Goal: Navigation & Orientation: Find specific page/section

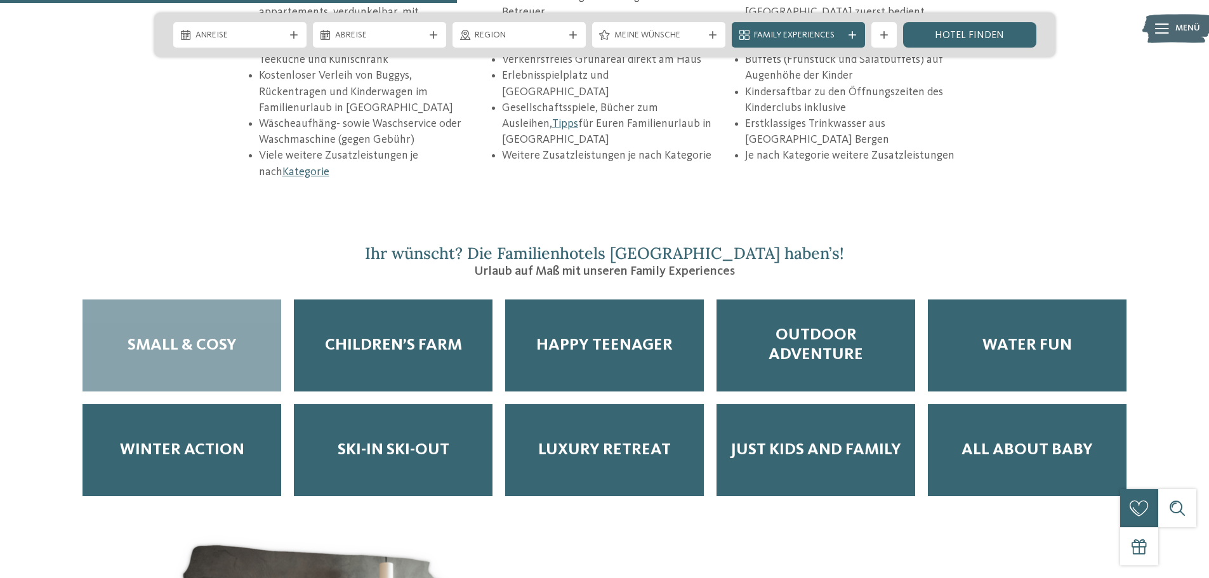
scroll to position [2222, 0]
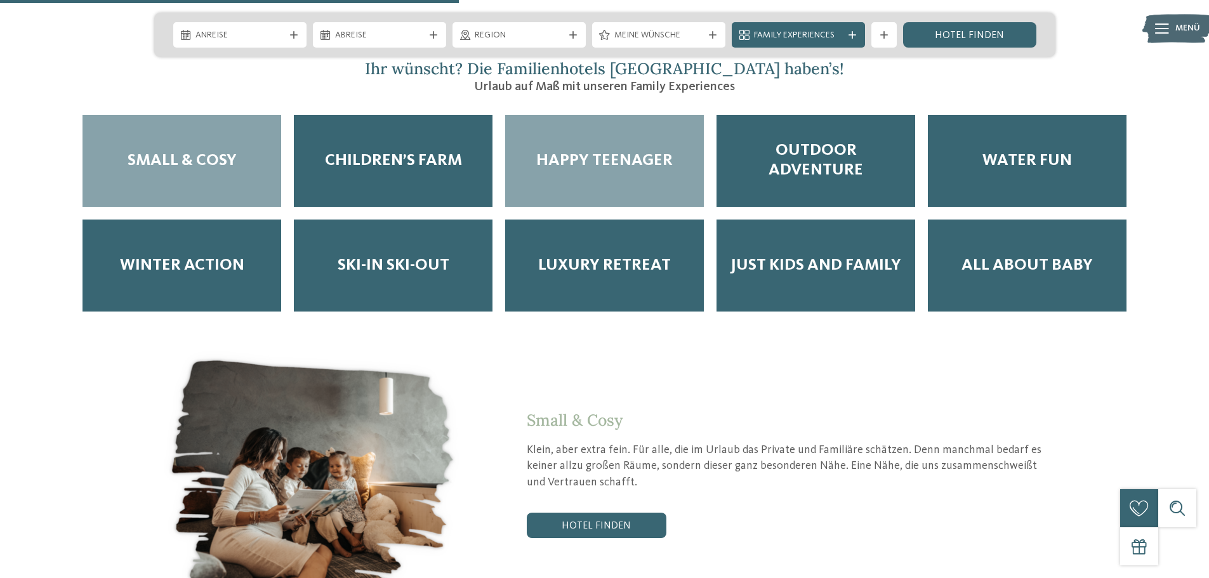
click at [595, 124] on div "Happy Teenager" at bounding box center [604, 161] width 199 height 92
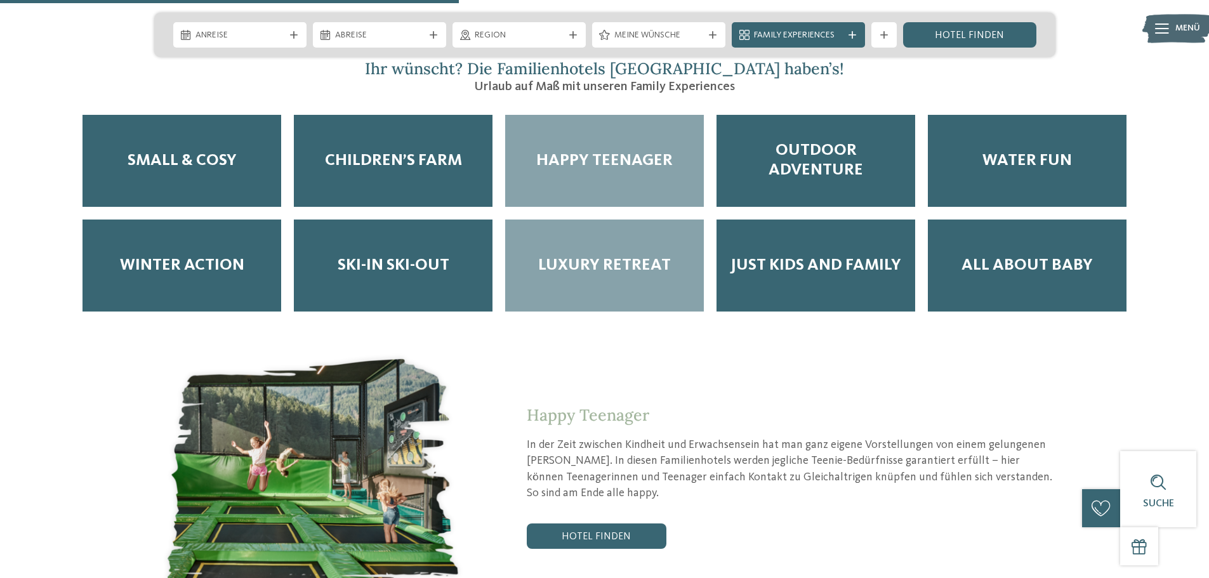
click at [604, 256] on span "Luxury Retreat" at bounding box center [604, 266] width 133 height 20
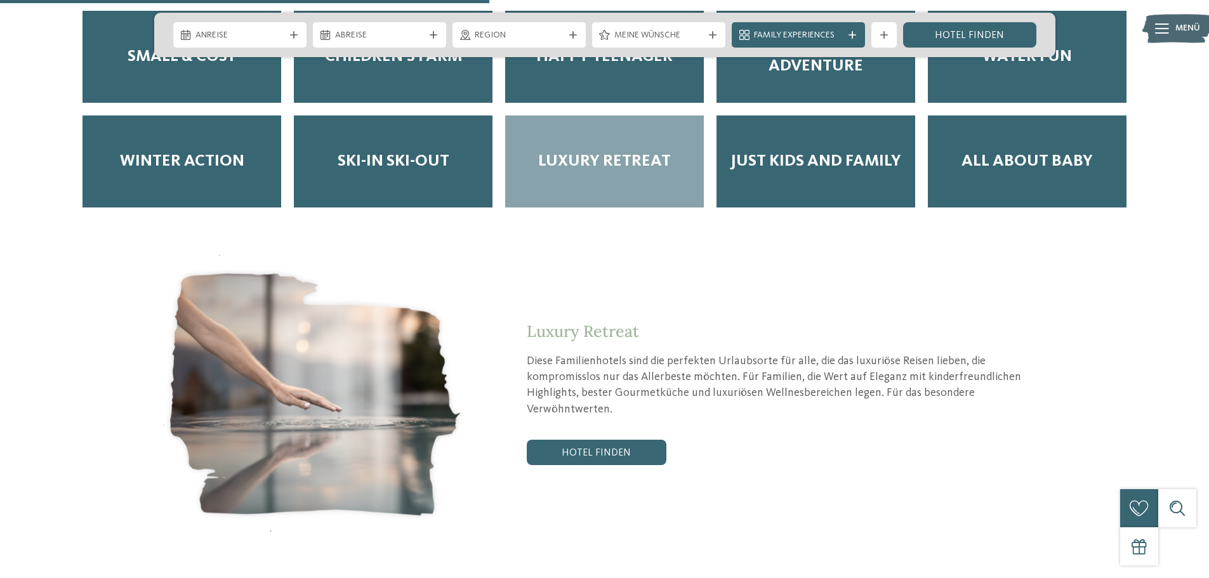
scroll to position [2667, 0]
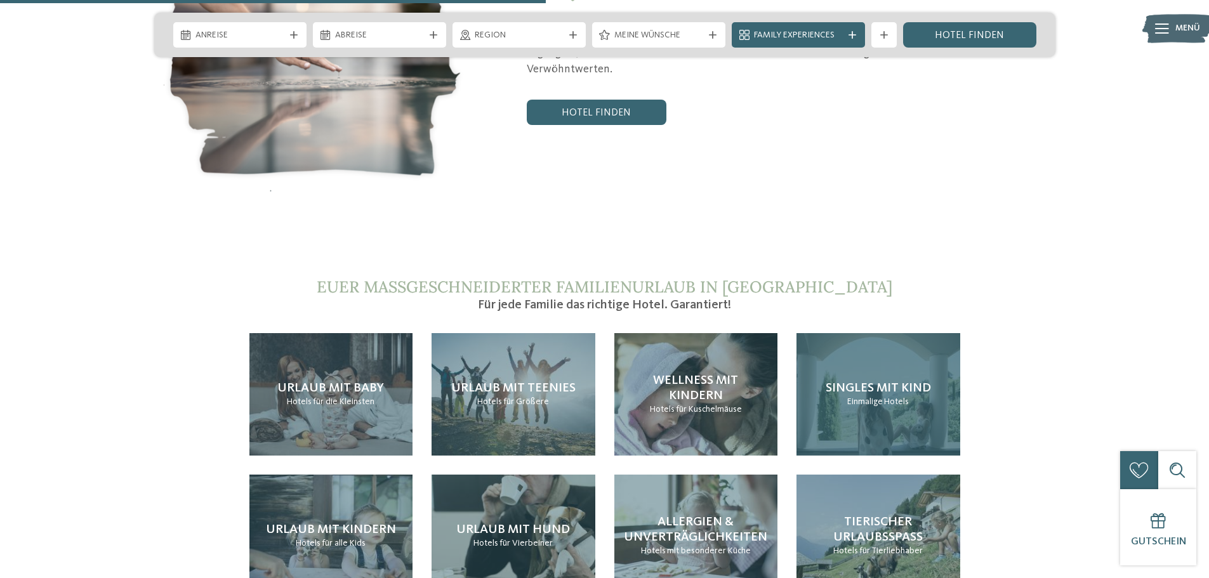
click at [867, 397] on span "Einmalige" at bounding box center [866, 401] width 36 height 9
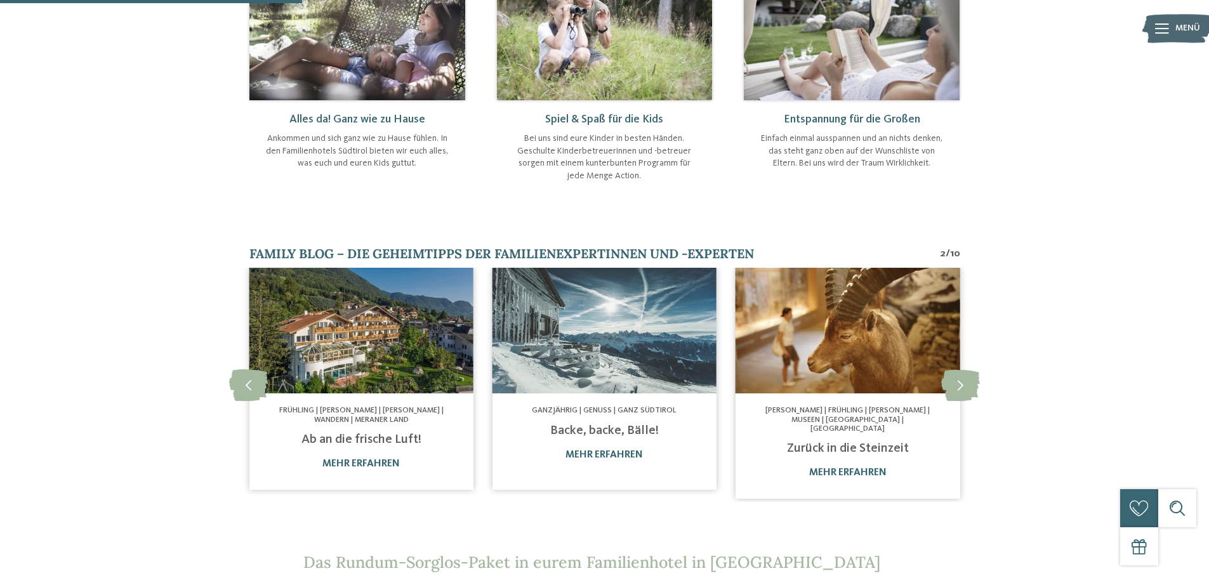
scroll to position [635, 0]
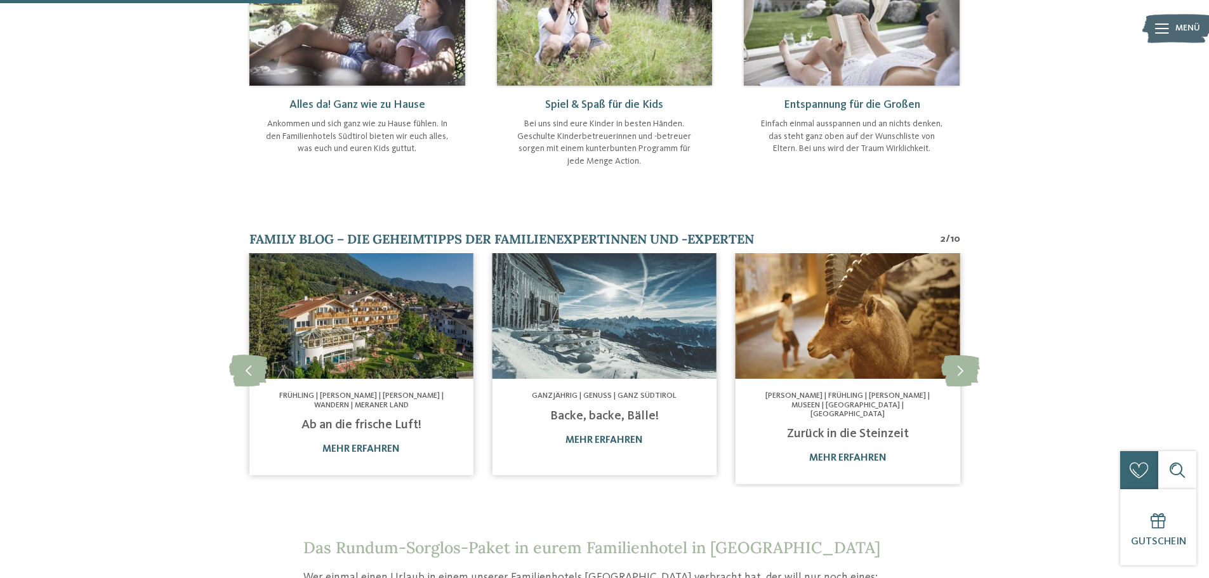
click at [328, 328] on img at bounding box center [361, 316] width 224 height 126
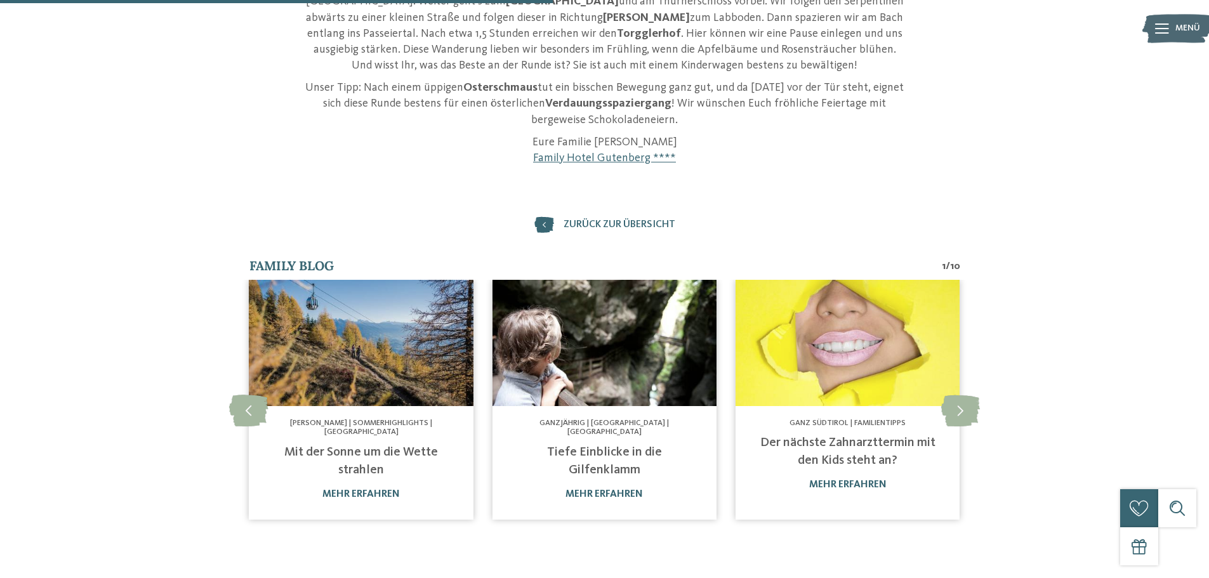
scroll to position [508, 0]
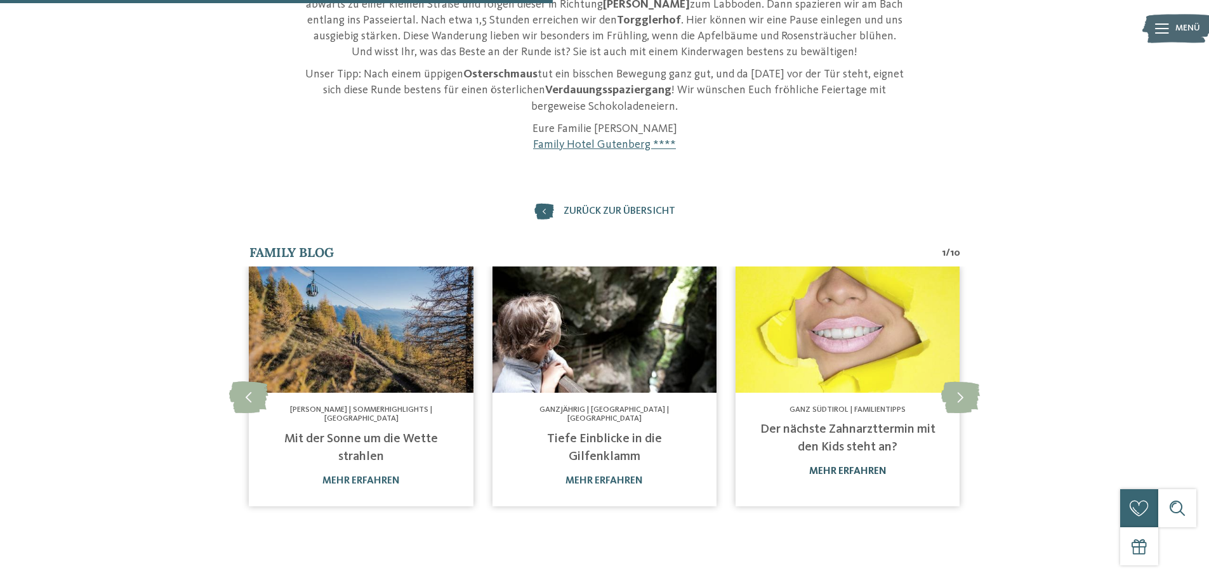
click at [857, 467] on link "mehr erfahren" at bounding box center [847, 472] width 77 height 10
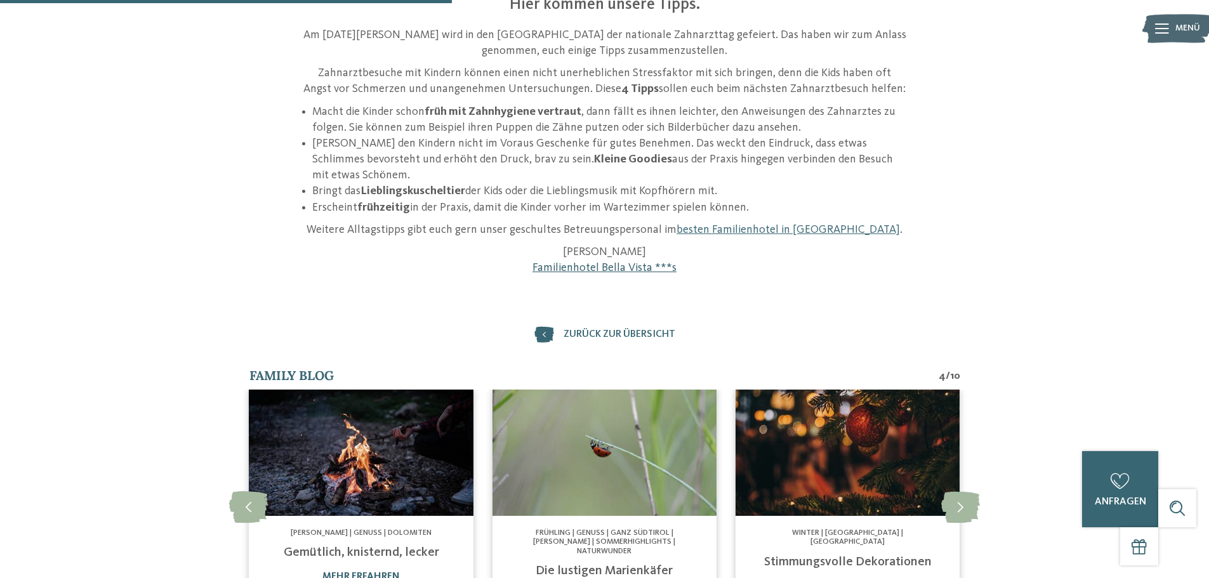
scroll to position [444, 0]
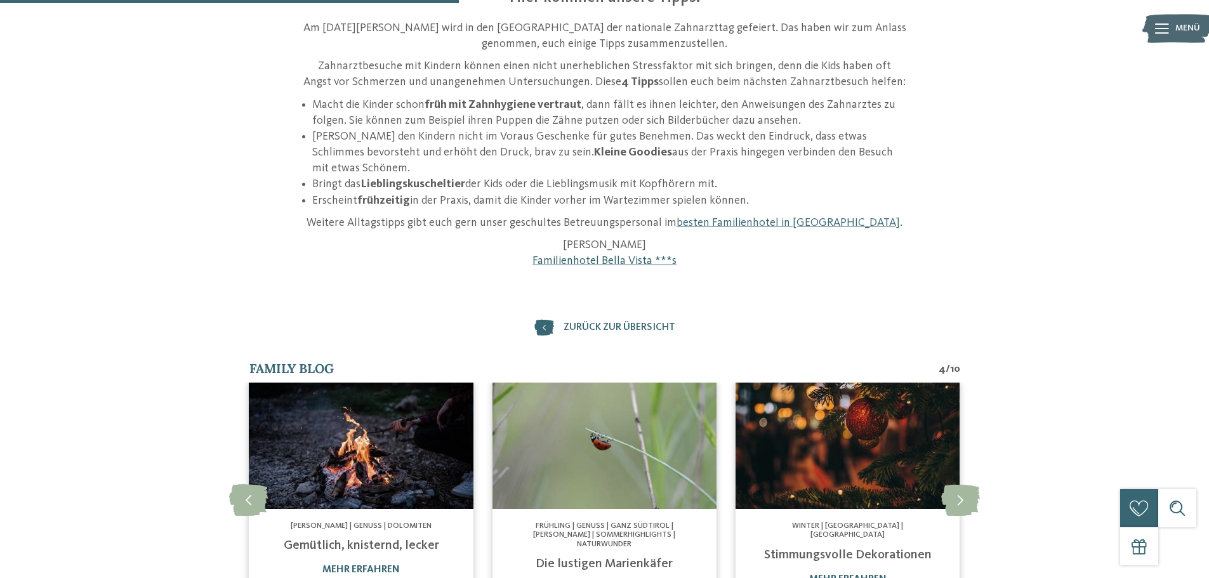
click at [609, 262] on link "Familienhotel Bella Vista ***s" at bounding box center [605, 260] width 144 height 11
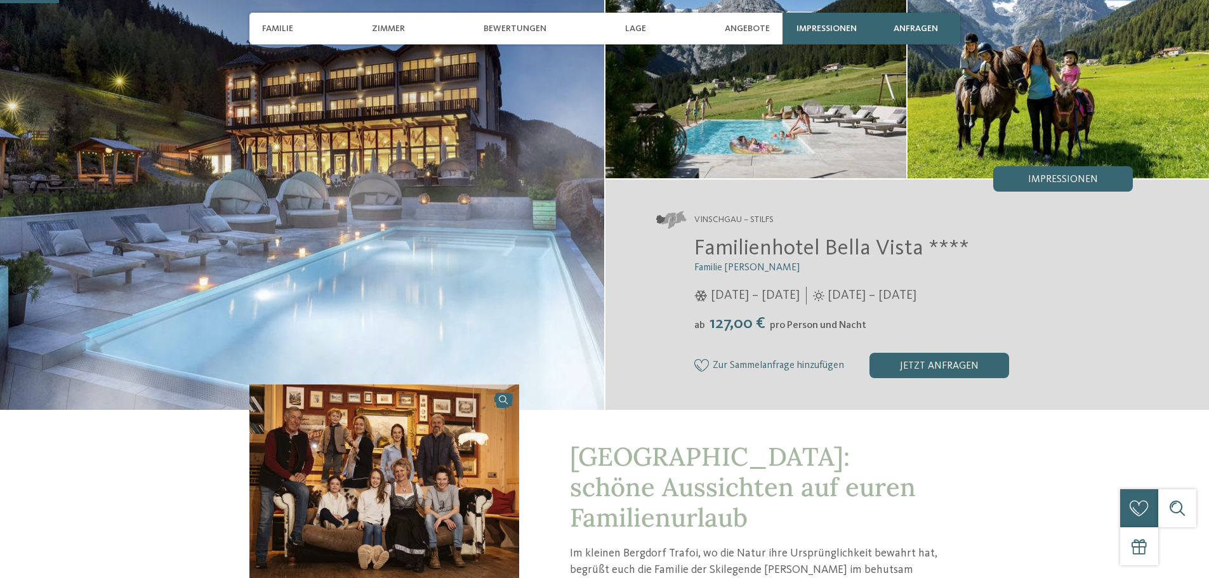
scroll to position [254, 0]
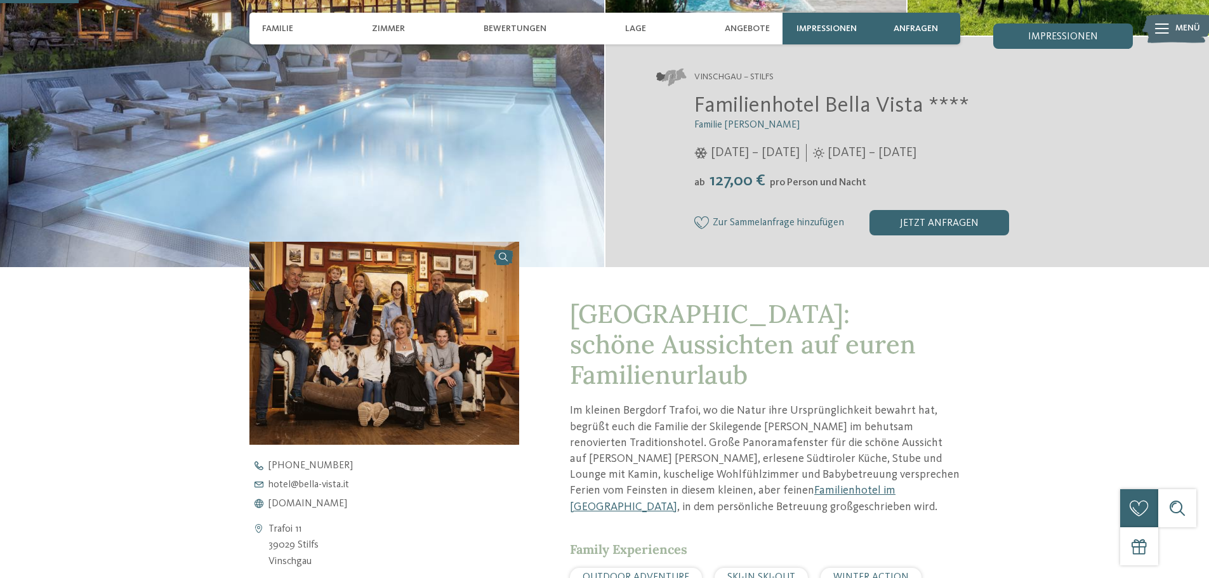
click at [390, 331] on img at bounding box center [385, 343] width 270 height 203
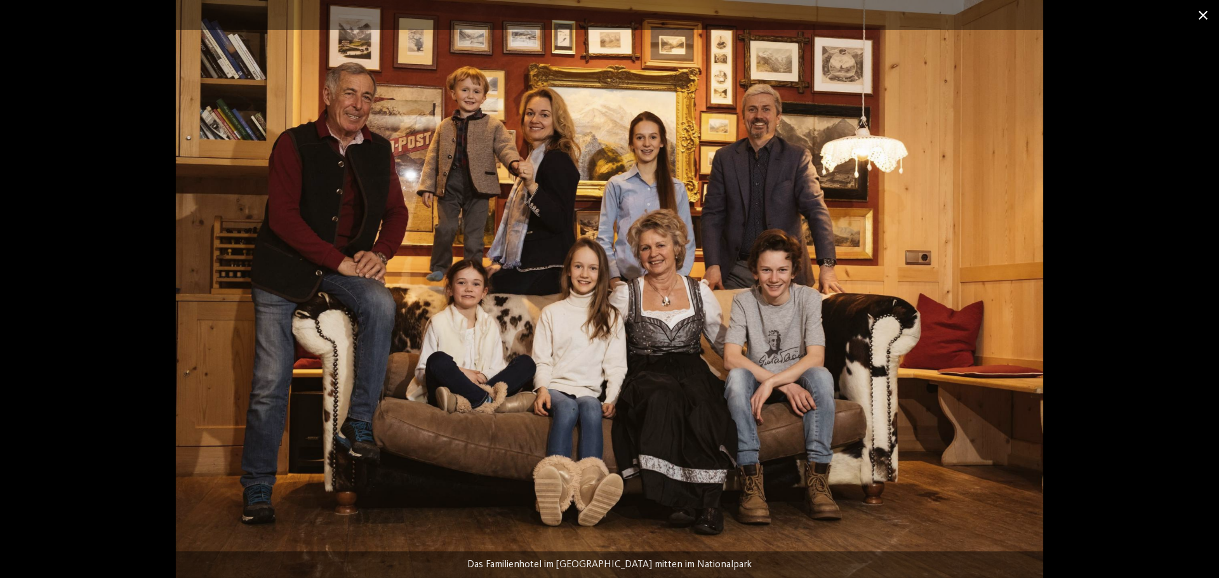
click at [1202, 15] on span at bounding box center [1203, 15] width 32 height 30
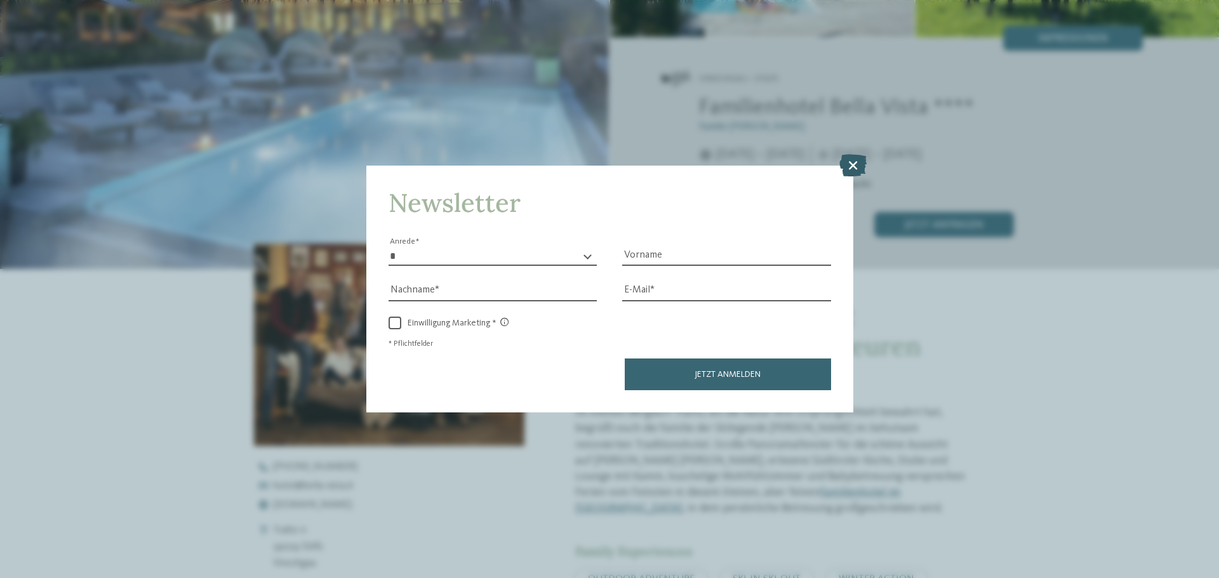
click at [861, 164] on icon at bounding box center [852, 165] width 27 height 22
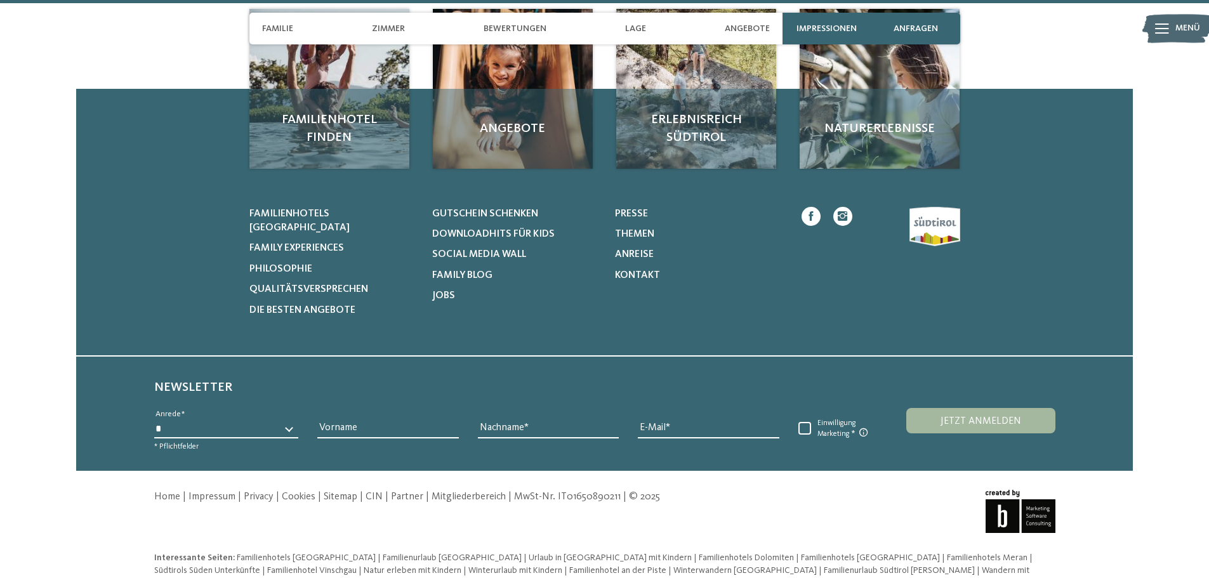
scroll to position [3915, 0]
